Goal: Task Accomplishment & Management: Manage account settings

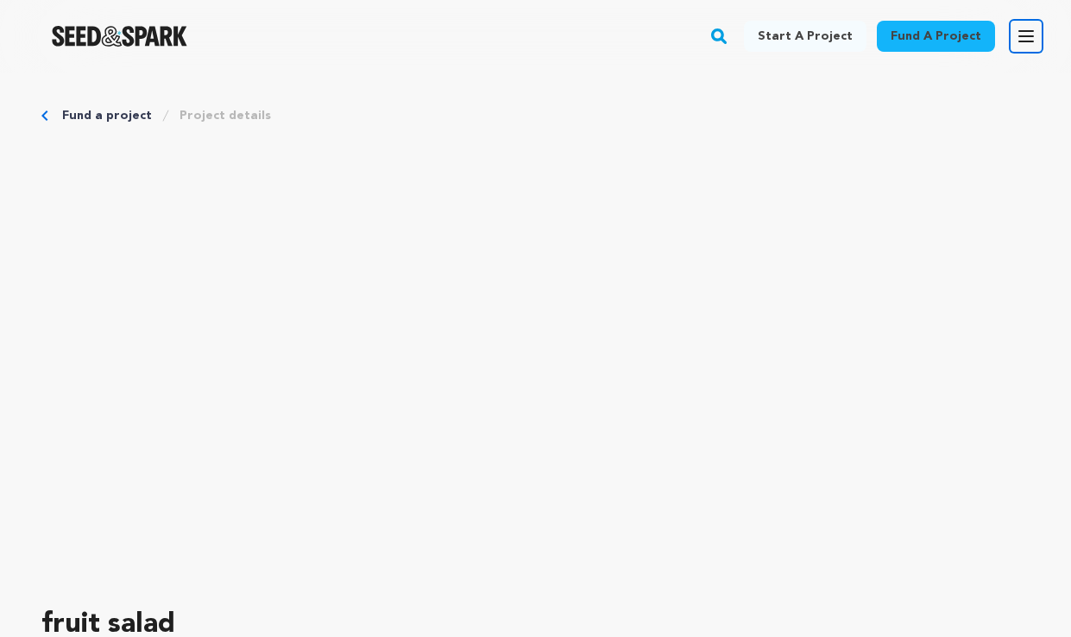
click at [1022, 38] on icon "button" at bounding box center [1026, 36] width 21 height 21
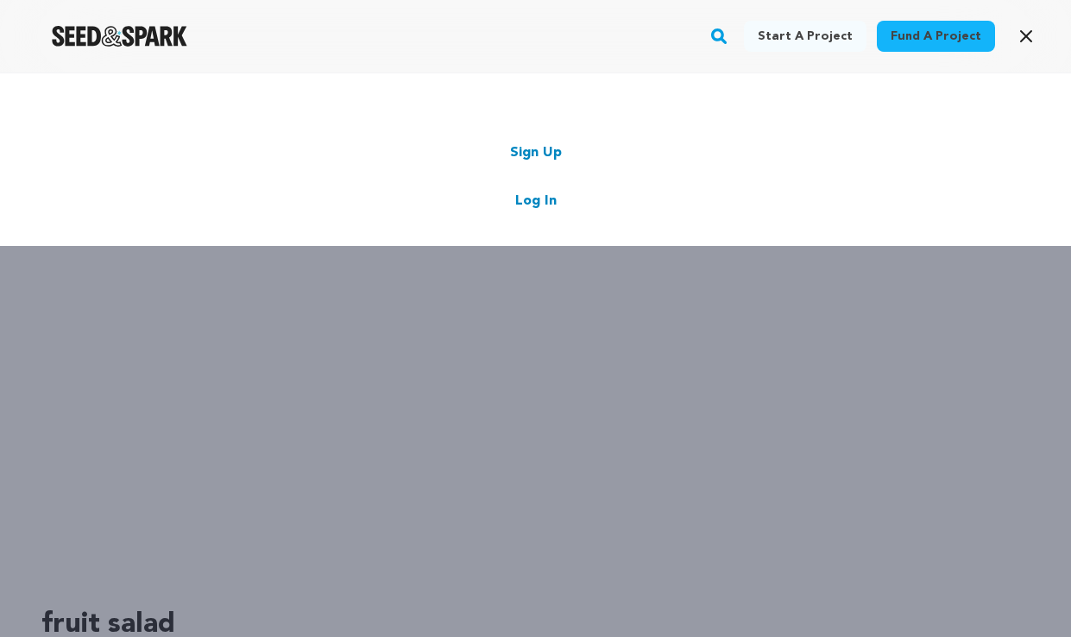
click at [540, 198] on link "Log In" at bounding box center [535, 201] width 41 height 21
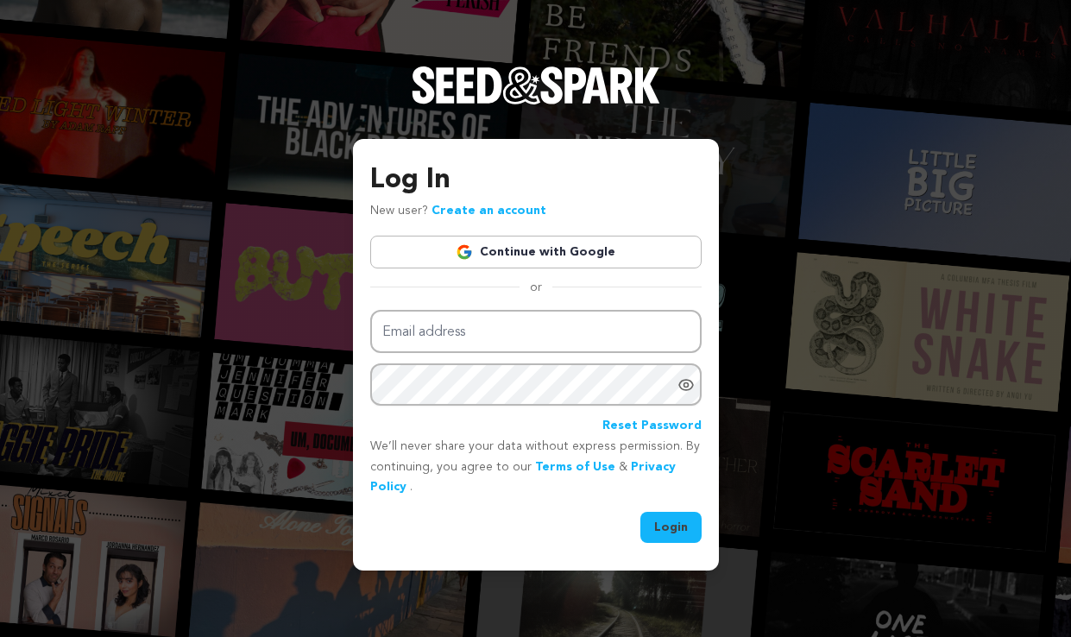
click at [589, 241] on link "Continue with Google" at bounding box center [536, 252] width 332 height 33
